Goal: Transaction & Acquisition: Purchase product/service

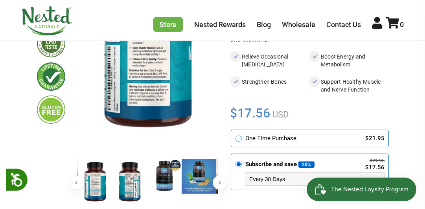
scroll to position [146, 0]
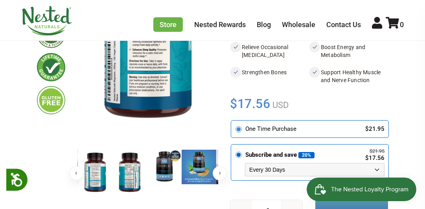
click at [241, 133] on icon at bounding box center [238, 129] width 7 height 7
click at [233, 122] on input "radio" at bounding box center [233, 122] width 0 height 0
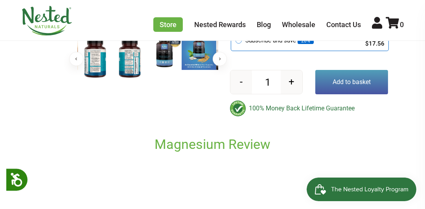
scroll to position [262, 0]
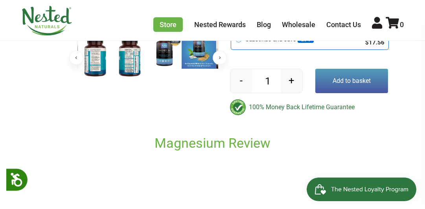
click at [353, 93] on button "Add to basket" at bounding box center [352, 81] width 73 height 24
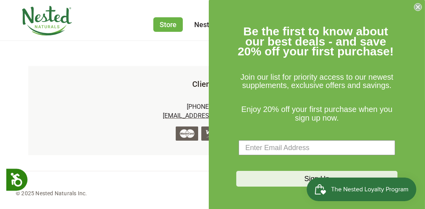
scroll to position [250, 0]
click at [419, 10] on circle "Close dialog" at bounding box center [418, 7] width 7 height 7
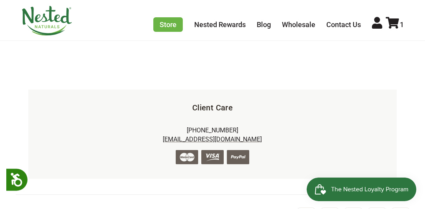
scroll to position [196, 0]
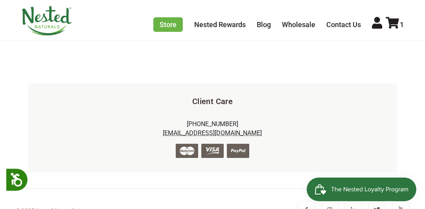
click at [348, 20] on input "Checkout" at bounding box center [353, 11] width 71 height 17
